Goal: Find specific page/section: Find specific page/section

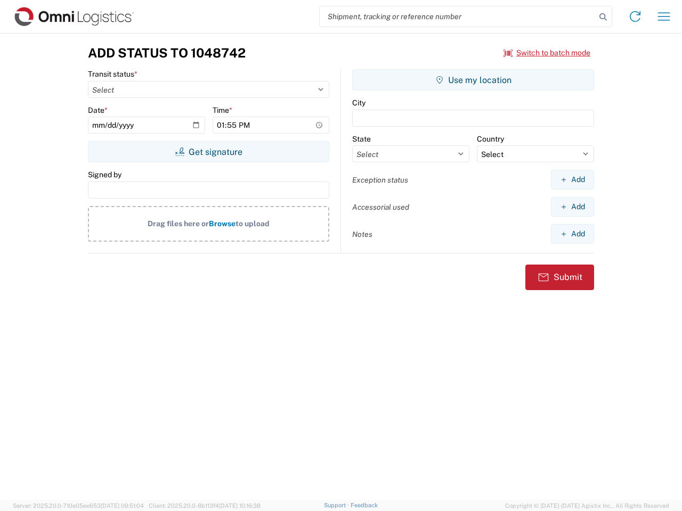
click at [457, 17] on input "search" at bounding box center [458, 16] width 276 height 20
click at [603, 17] on icon at bounding box center [602, 17] width 15 height 15
click at [635, 17] on icon at bounding box center [634, 16] width 17 height 17
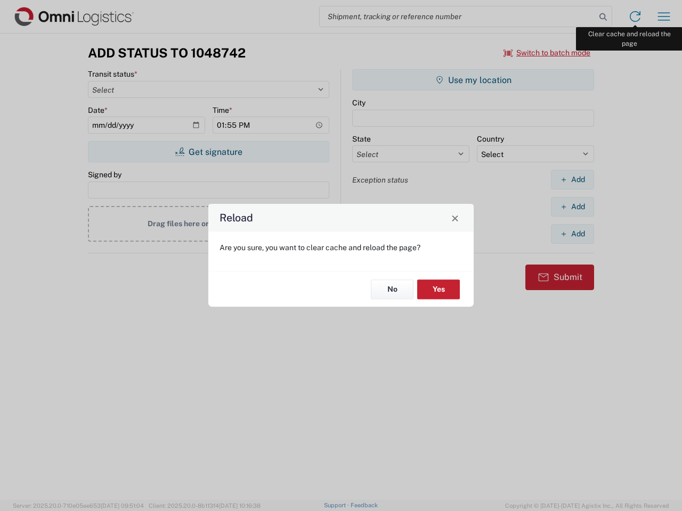
click at [664, 17] on div "Reload Are you sure, you want to clear cache and reload the page? No Yes" at bounding box center [341, 255] width 682 height 511
click at [547, 53] on div "Reload Are you sure, you want to clear cache and reload the page? No Yes" at bounding box center [341, 255] width 682 height 511
click at [208, 152] on div "Reload Are you sure, you want to clear cache and reload the page? No Yes" at bounding box center [341, 255] width 682 height 511
click at [473, 80] on div "Reload Are you sure, you want to clear cache and reload the page? No Yes" at bounding box center [341, 255] width 682 height 511
click at [572, 179] on div "Reload Are you sure, you want to clear cache and reload the page? No Yes" at bounding box center [341, 255] width 682 height 511
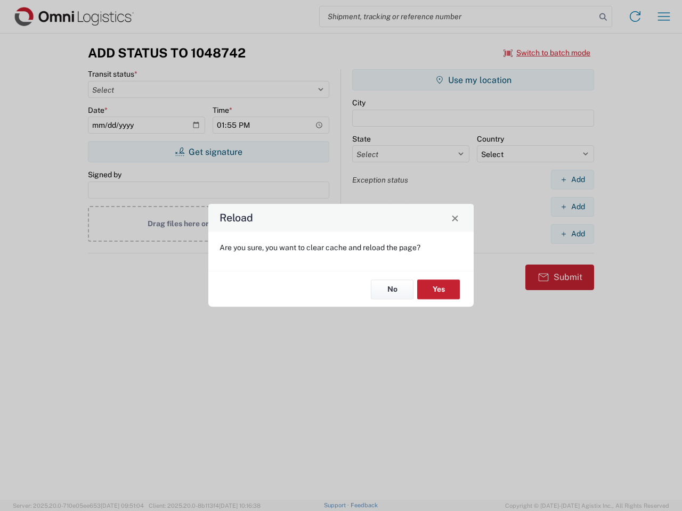
click at [572, 207] on div "Reload Are you sure, you want to clear cache and reload the page? No Yes" at bounding box center [341, 255] width 682 height 511
click at [572, 234] on div "Reload Are you sure, you want to clear cache and reload the page? No Yes" at bounding box center [341, 255] width 682 height 511
